Goal: Communication & Community: Connect with others

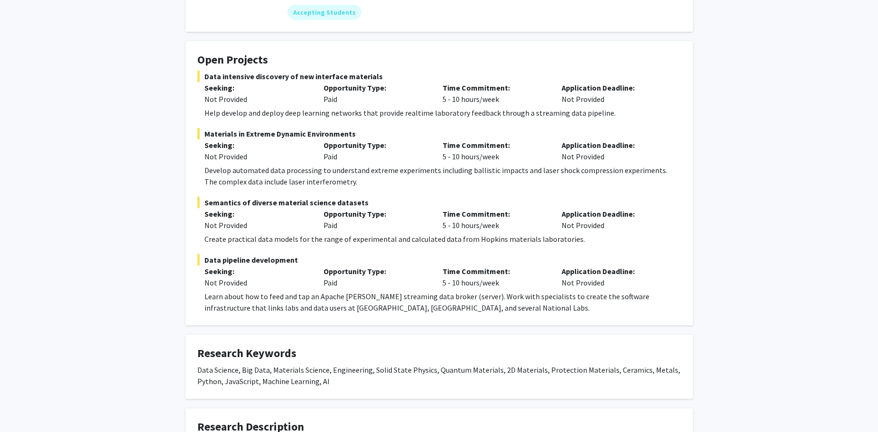
scroll to position [131, 0]
click at [222, 260] on span "Data pipeline development" at bounding box center [439, 259] width 484 height 11
click at [261, 287] on div "Not Provided" at bounding box center [256, 282] width 105 height 11
drag, startPoint x: 491, startPoint y: 277, endPoint x: 508, endPoint y: 276, distance: 17.1
click at [494, 277] on div "Time Commitment: 5 - 10 hours/week" at bounding box center [494, 276] width 119 height 23
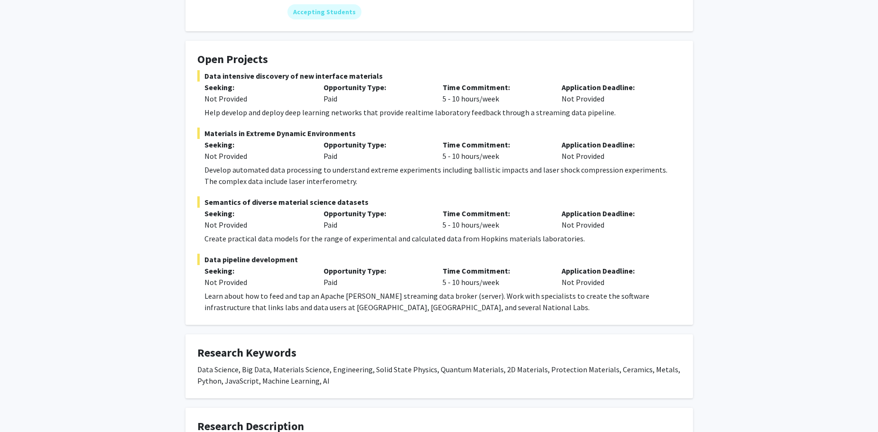
click at [552, 294] on div "Learn about how to feed and tap an Apache Kafka streaming data broker (server).…" at bounding box center [442, 301] width 477 height 23
click at [339, 310] on div "Learn about how to feed and tap an Apache Kafka streaming data broker (server).…" at bounding box center [442, 301] width 477 height 23
click at [277, 297] on div "Learn about how to feed and tap an Apache Kafka streaming data broker (server).…" at bounding box center [442, 301] width 477 height 23
click at [221, 240] on div "Create practical data models for the range of experimental and calculated data …" at bounding box center [442, 238] width 477 height 11
click at [221, 254] on span "Data pipeline development" at bounding box center [439, 259] width 484 height 11
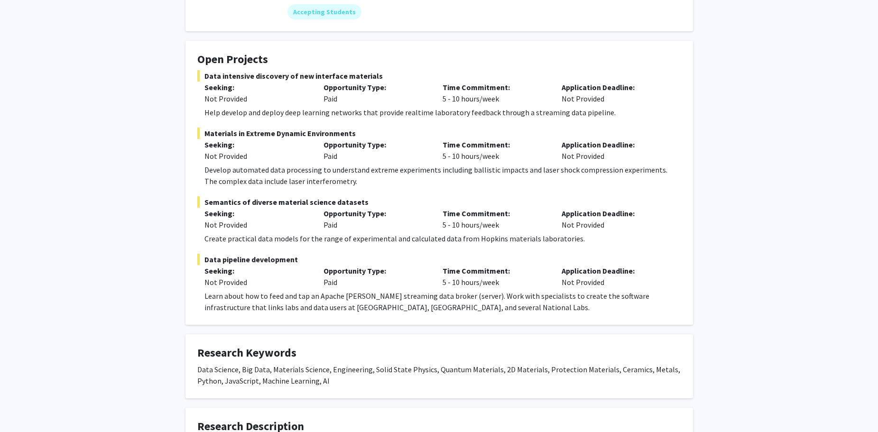
click at [372, 305] on div "Learn about how to feed and tap an Apache Kafka streaming data broker (server).…" at bounding box center [442, 301] width 477 height 23
click at [199, 257] on span "Data pipeline development" at bounding box center [439, 259] width 484 height 11
click at [198, 255] on fg-card "Open Projects Data intensive discovery of new interface materials Seeking: Not …" at bounding box center [439, 183] width 508 height 284
drag, startPoint x: 213, startPoint y: 261, endPoint x: 241, endPoint y: 266, distance: 28.3
click at [215, 261] on span "Data pipeline development" at bounding box center [439, 259] width 484 height 11
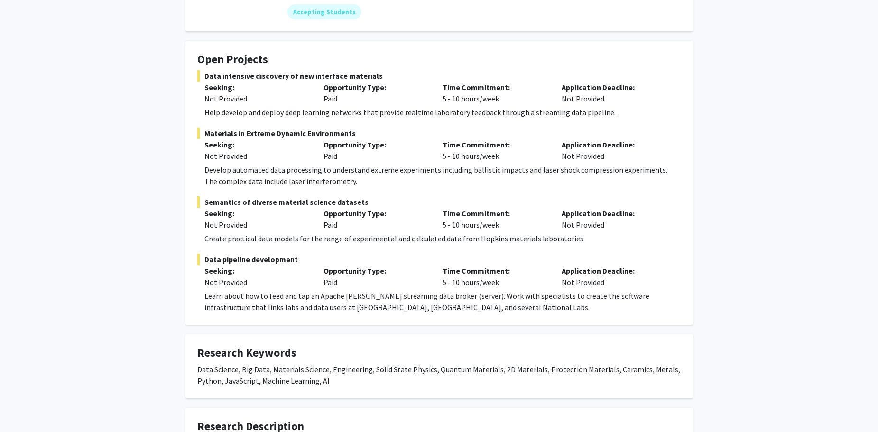
click at [272, 268] on p "Seeking:" at bounding box center [256, 270] width 105 height 11
click at [259, 266] on p "Seeking:" at bounding box center [256, 270] width 105 height 11
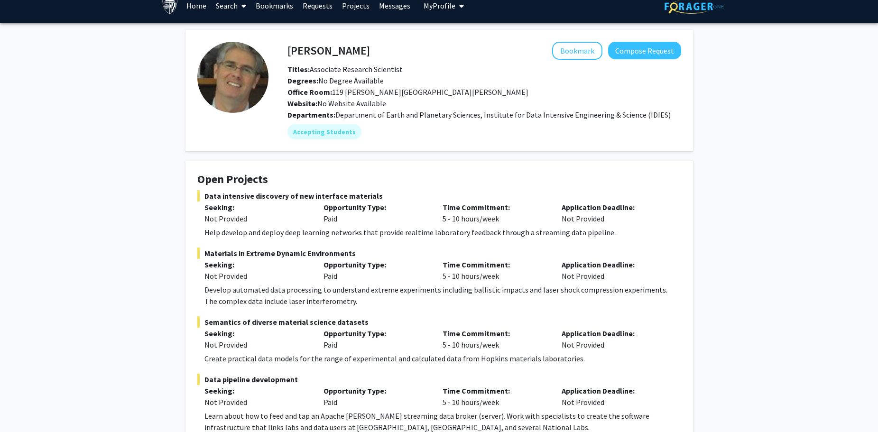
scroll to position [0, 0]
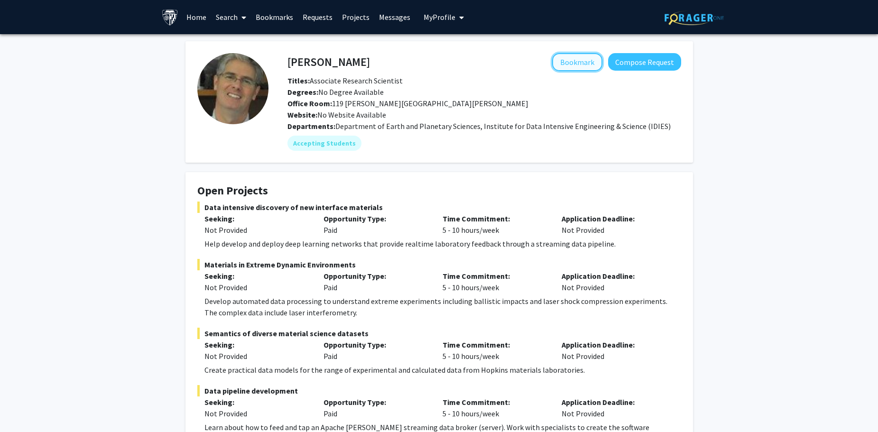
click at [582, 59] on button "Bookmark" at bounding box center [577, 62] width 50 height 18
drag, startPoint x: 52, startPoint y: 194, endPoint x: 116, endPoint y: 194, distance: 64.0
click at [52, 194] on div "David Elbert Remove Bookmark Compose Request Titles: Associate Research Scienti…" at bounding box center [439, 379] width 878 height 691
click at [639, 65] on button "Compose Request" at bounding box center [644, 62] width 73 height 18
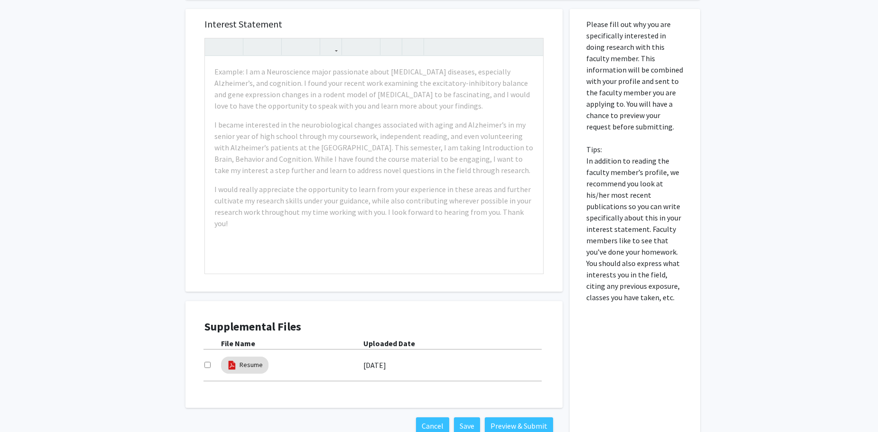
scroll to position [498, 0]
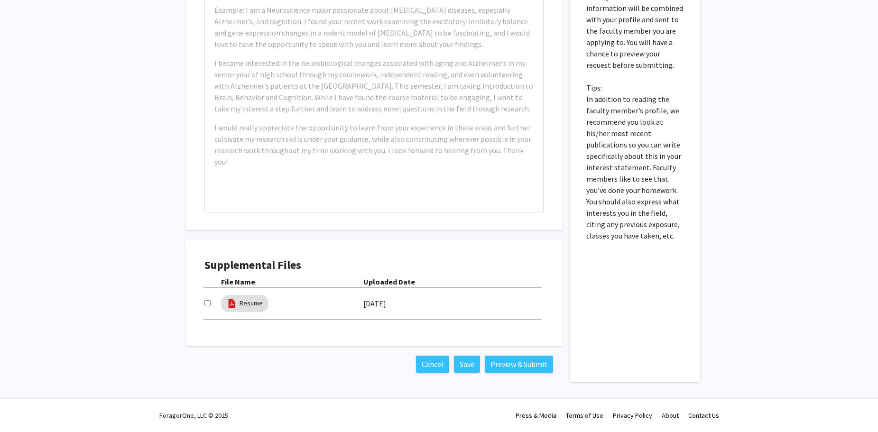
click at [206, 302] on input "checkbox" at bounding box center [207, 303] width 6 height 6
checkbox input "true"
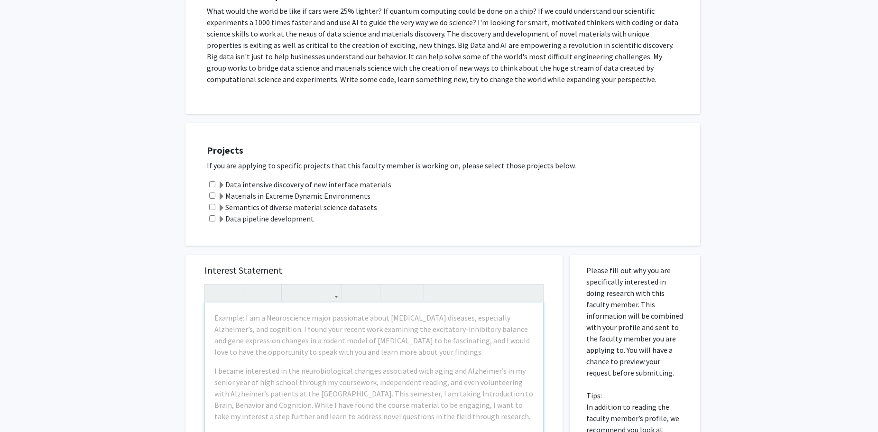
scroll to position [181, 0]
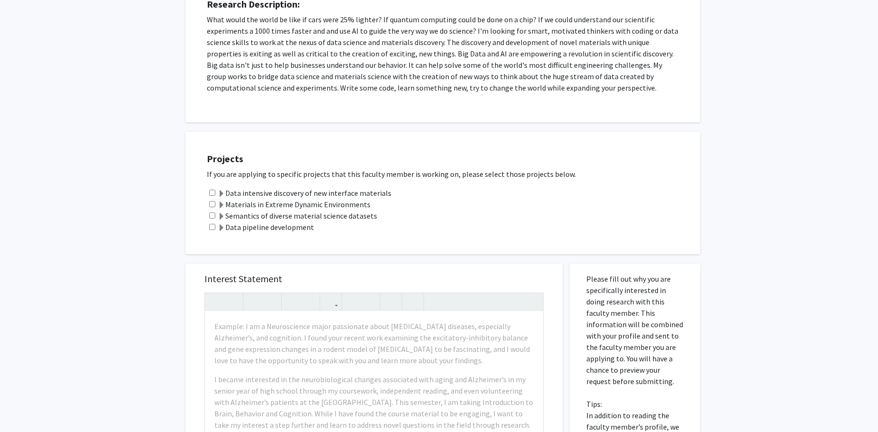
click at [221, 216] on span at bounding box center [222, 217] width 8 height 8
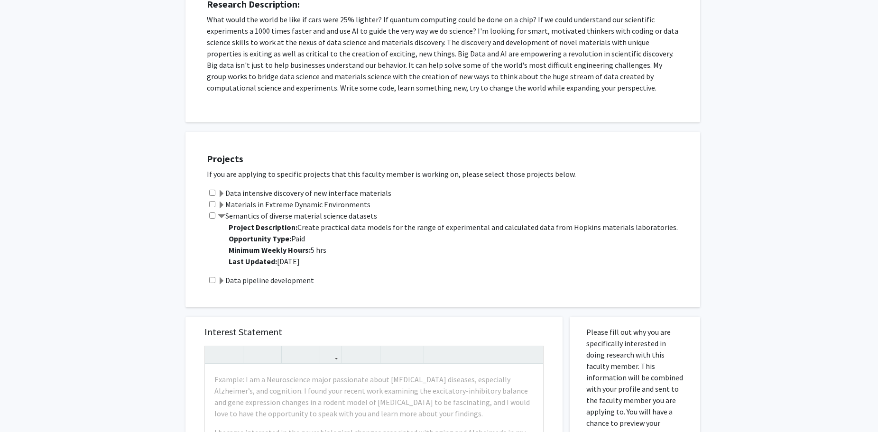
click at [221, 200] on label "Materials in Extreme Dynamic Environments" at bounding box center [294, 204] width 153 height 11
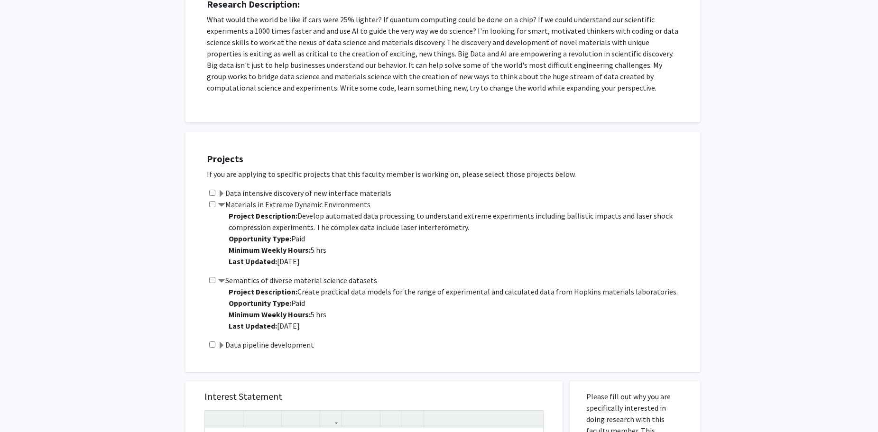
click at [223, 202] on span at bounding box center [222, 206] width 8 height 8
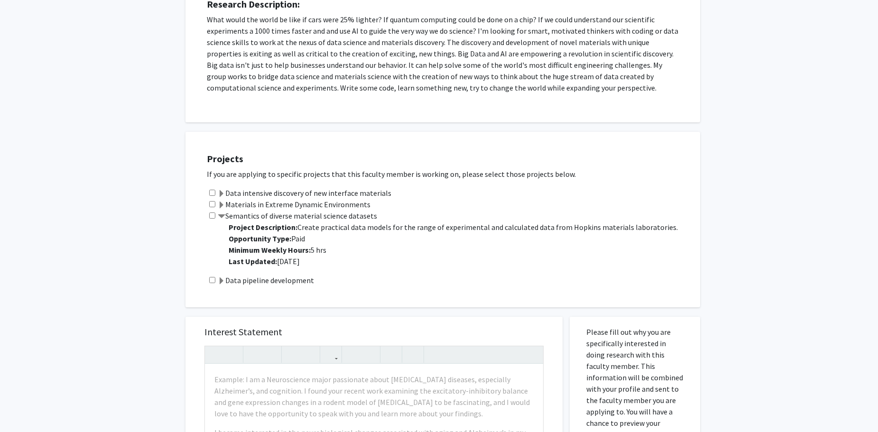
click at [221, 195] on span at bounding box center [222, 194] width 8 height 8
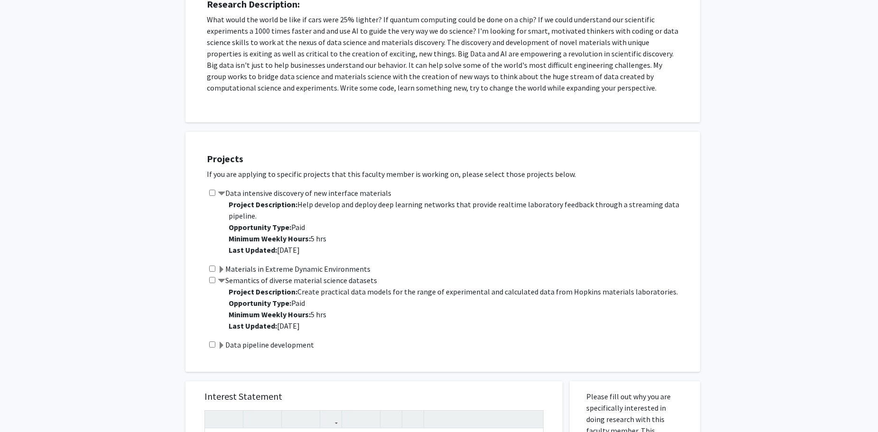
click at [211, 191] on input "checkbox" at bounding box center [212, 193] width 6 height 6
checkbox input "true"
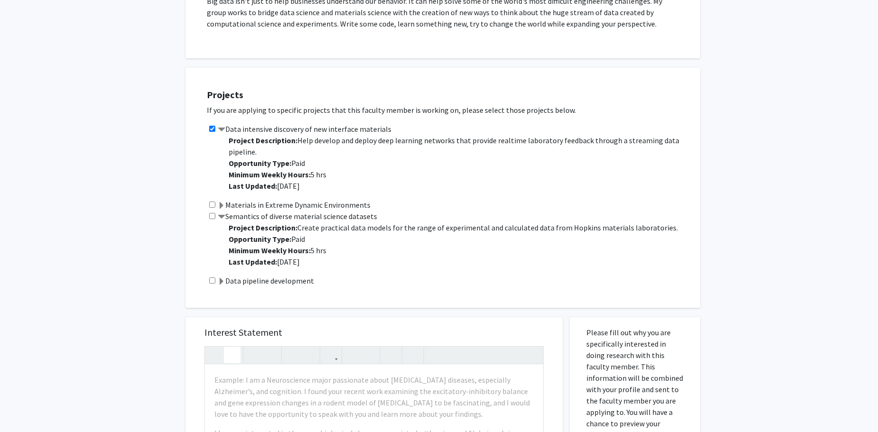
scroll to position [371, 0]
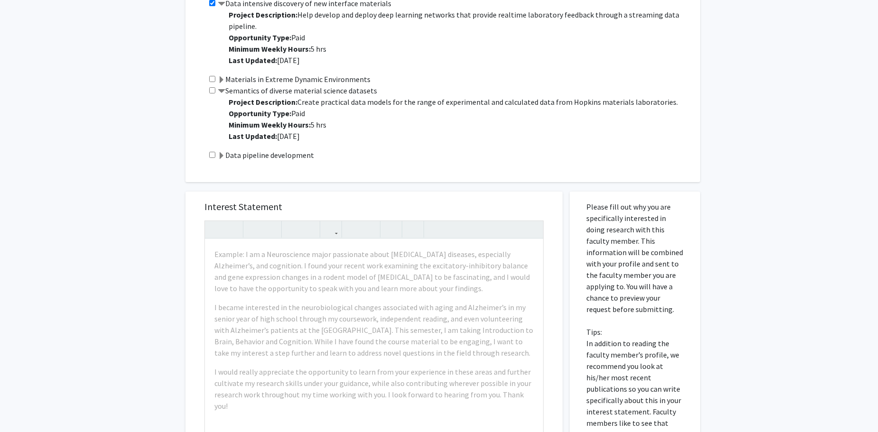
click at [219, 77] on span at bounding box center [222, 80] width 8 height 8
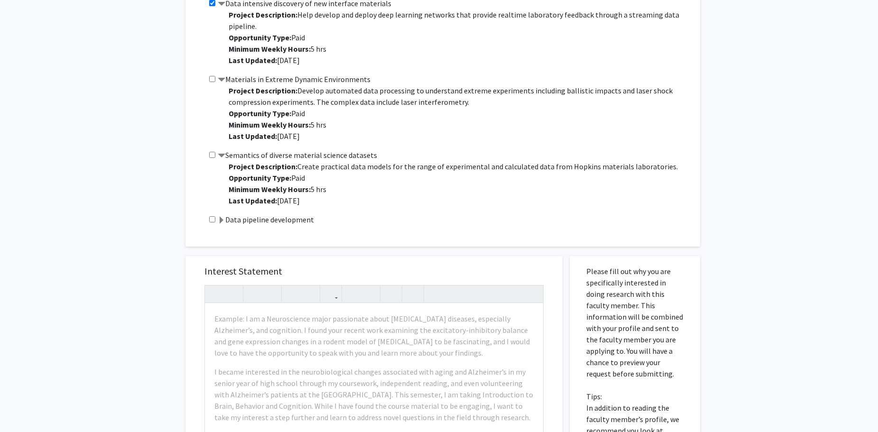
click at [222, 155] on span at bounding box center [222, 156] width 8 height 8
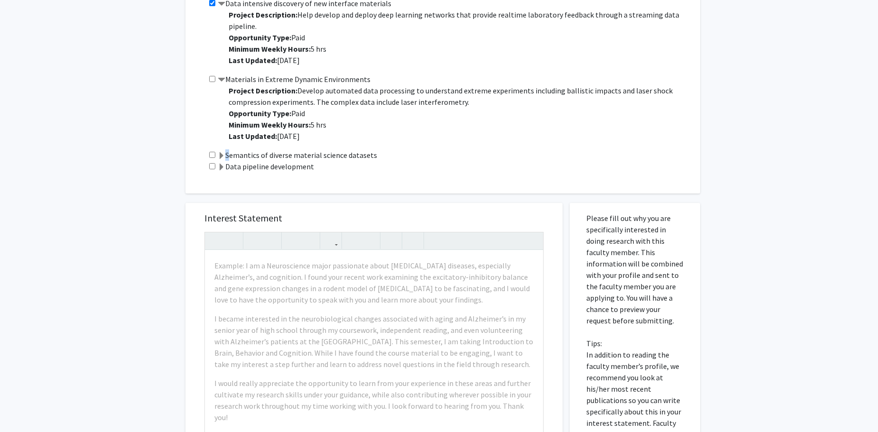
click at [222, 155] on span at bounding box center [222, 156] width 8 height 8
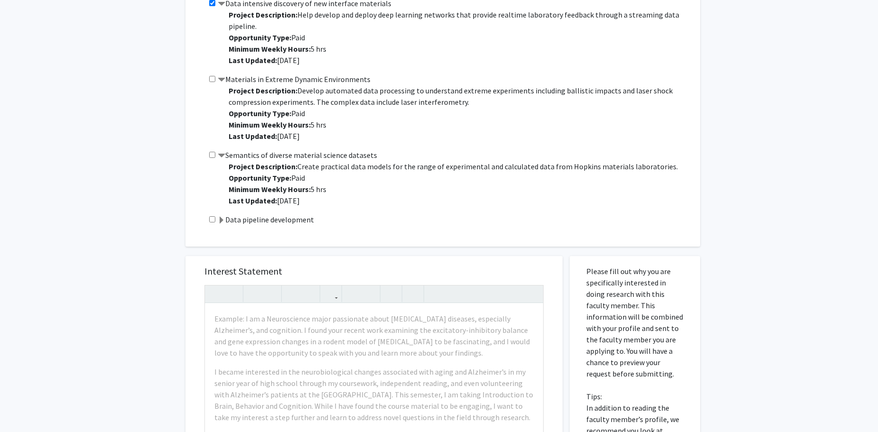
click at [220, 218] on span at bounding box center [222, 221] width 8 height 8
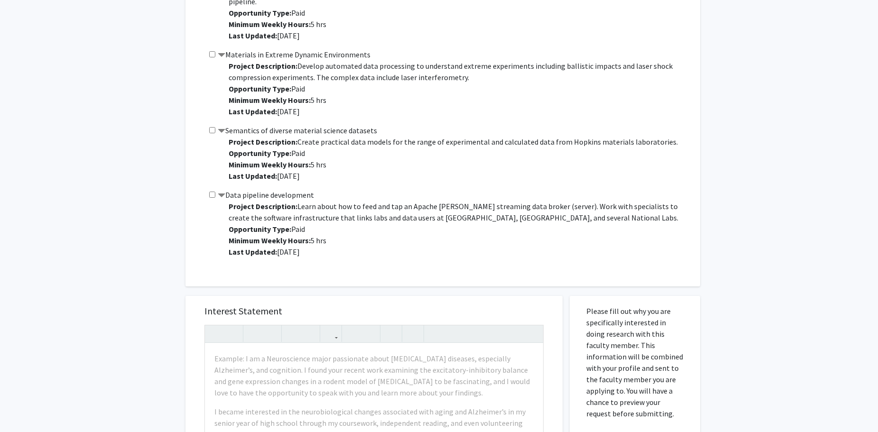
scroll to position [265, 0]
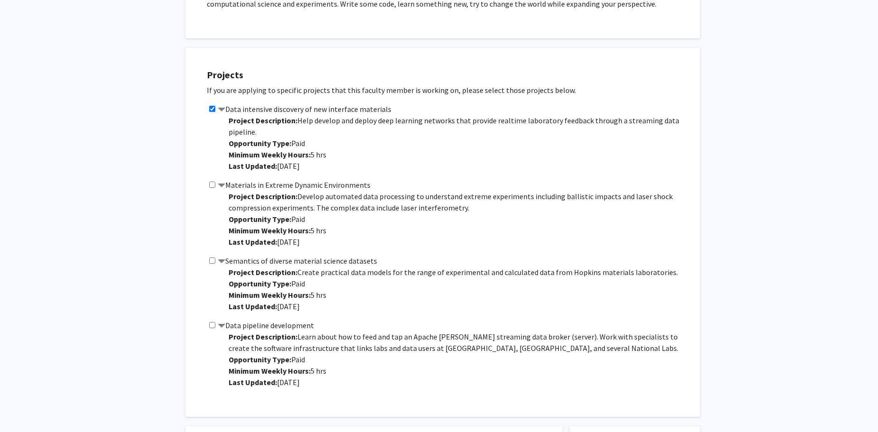
drag, startPoint x: 336, startPoint y: 217, endPoint x: 202, endPoint y: 76, distance: 195.3
click at [202, 76] on div "Projects If you are applying to specific projects that this faculty member is w…" at bounding box center [448, 232] width 503 height 345
copy div "Projects If you are applying to specific projects that this faculty member is w…"
click at [142, 241] on div "All Requests Request for David Elbert Request for David Elbert Departments: Dep…" at bounding box center [439, 326] width 878 height 1114
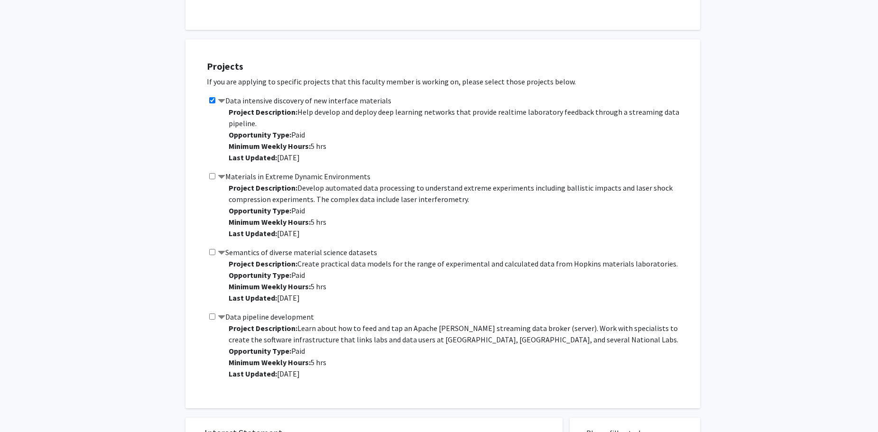
scroll to position [253, 0]
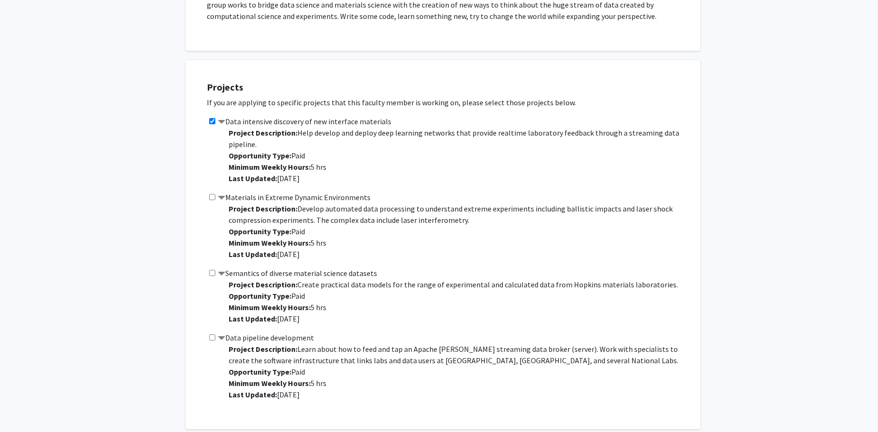
click at [153, 172] on div "All Requests Request for David Elbert Request for David Elbert Departments: Dep…" at bounding box center [439, 338] width 878 height 1114
drag, startPoint x: 320, startPoint y: 395, endPoint x: 351, endPoint y: 372, distance: 39.1
click at [351, 372] on p "Project Description: Learn about how to feed and tap an Apache Kafka streaming …" at bounding box center [460, 371] width 462 height 57
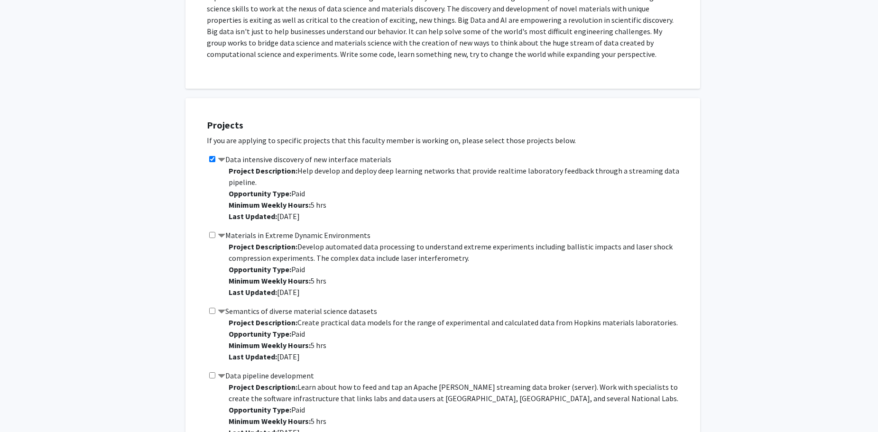
scroll to position [0, 0]
